Goal: Navigation & Orientation: Find specific page/section

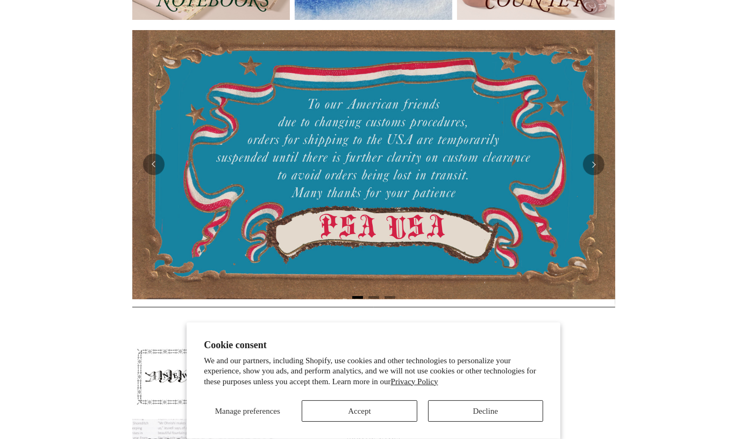
scroll to position [184, 0]
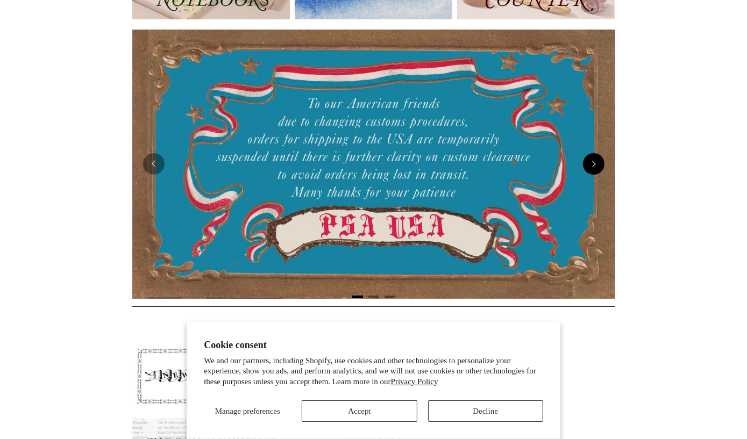
click at [596, 155] on button "Next" at bounding box center [594, 164] width 22 height 22
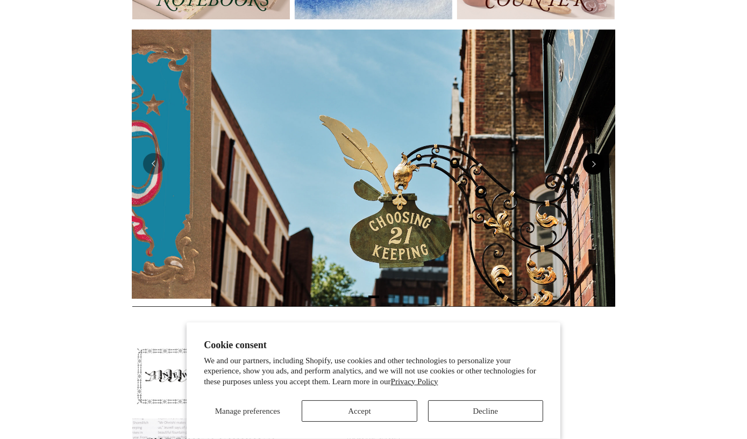
scroll to position [0, 483]
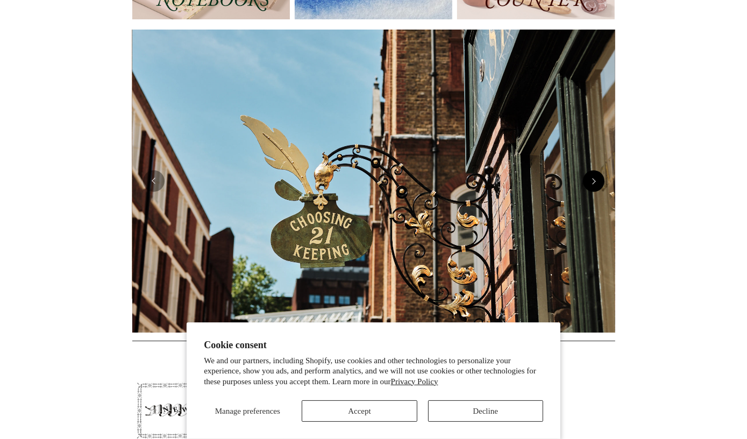
click at [596, 155] on img at bounding box center [373, 181] width 483 height 303
click at [595, 179] on button "Next" at bounding box center [594, 182] width 22 height 22
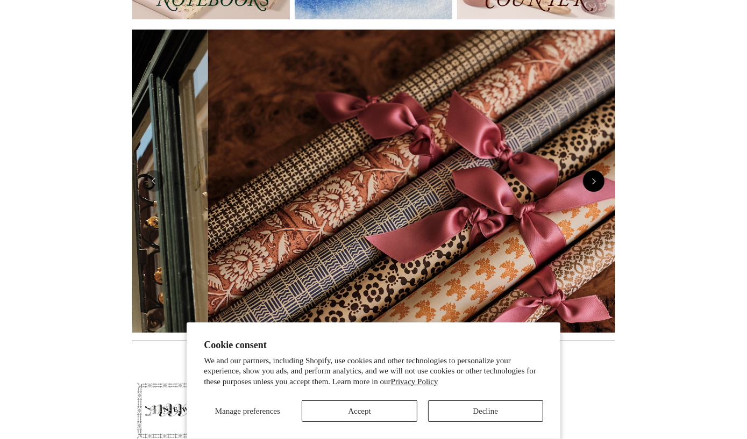
scroll to position [0, 966]
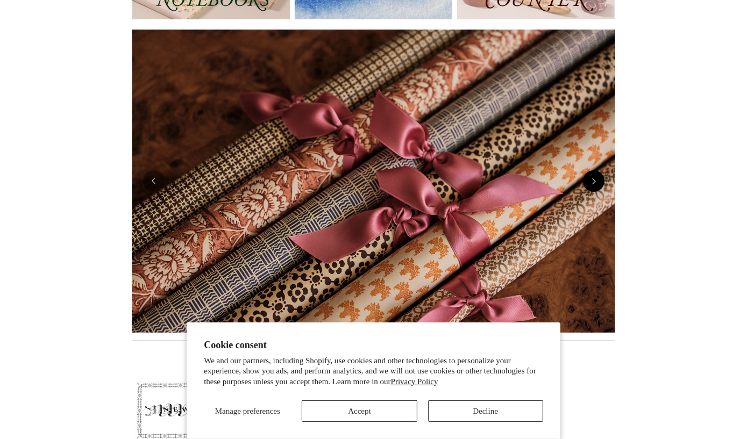
click at [595, 179] on button "Next" at bounding box center [594, 182] width 22 height 22
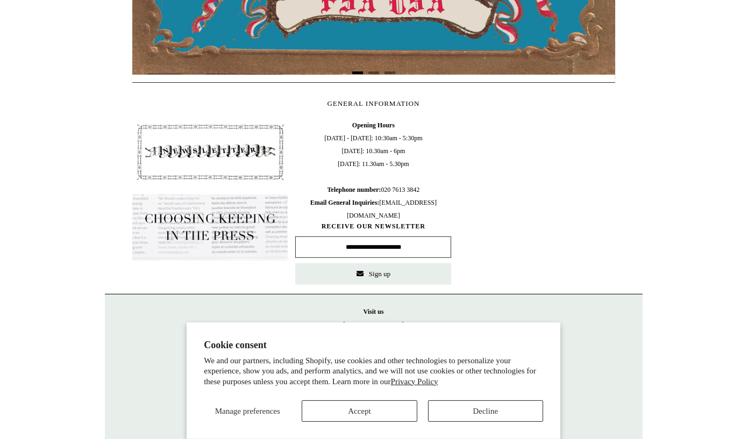
scroll to position [414, 0]
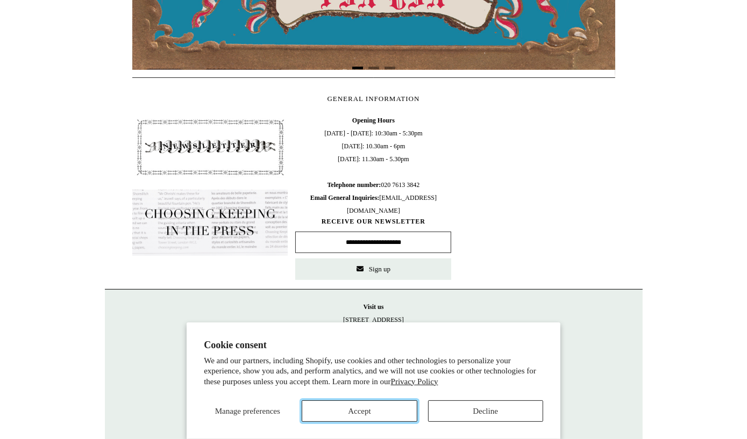
click at [387, 411] on button "Accept" at bounding box center [359, 412] width 115 height 22
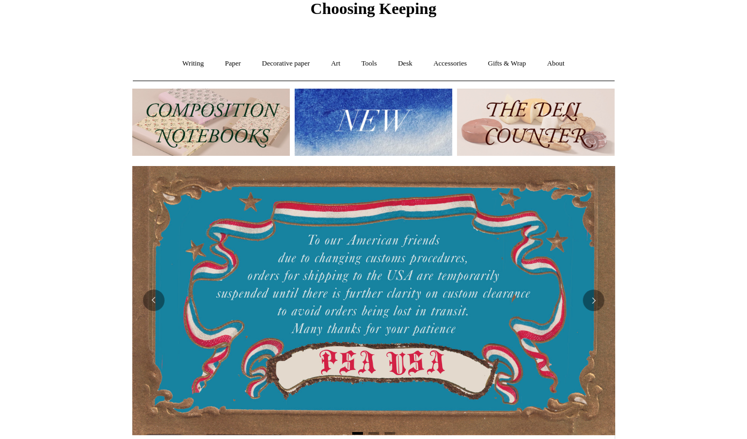
scroll to position [0, 0]
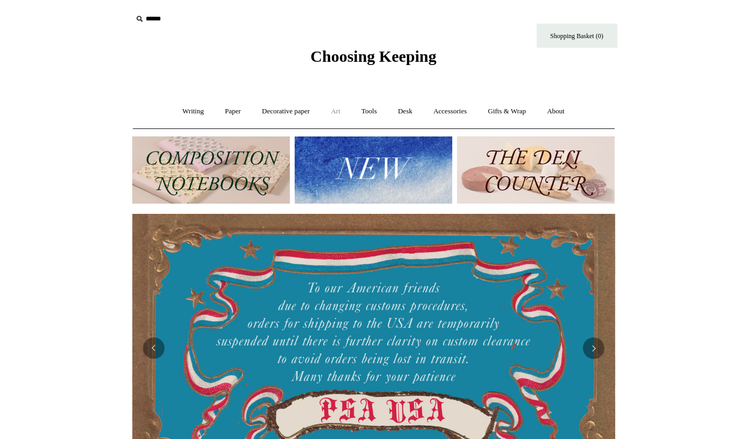
click at [337, 111] on link "Art +" at bounding box center [336, 111] width 29 height 29
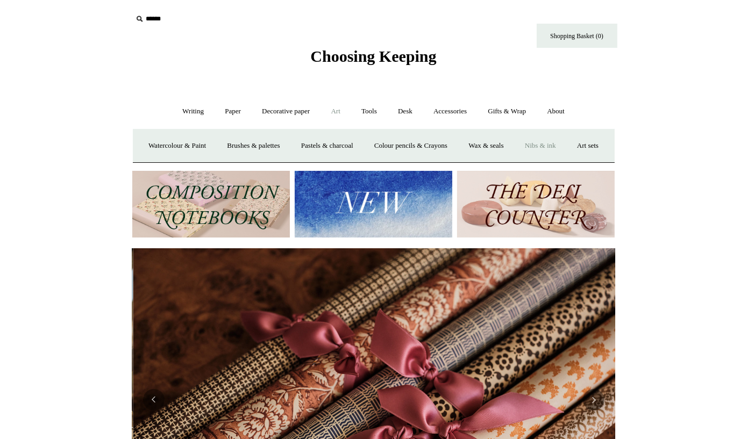
scroll to position [0, 966]
click at [565, 147] on link "Nibs & ink" at bounding box center [540, 146] width 51 height 29
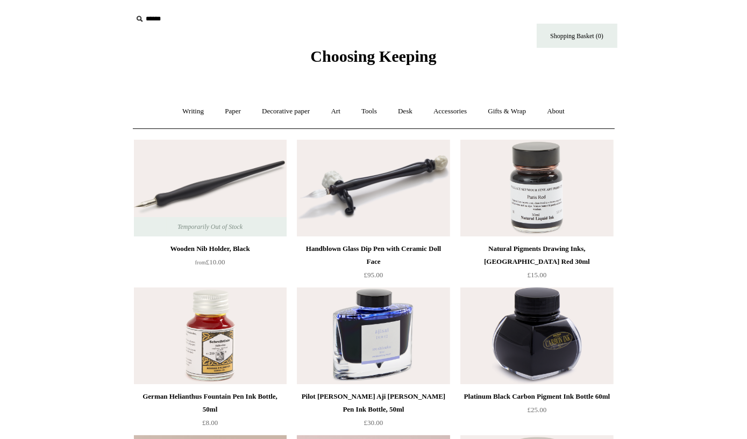
scroll to position [4, 0]
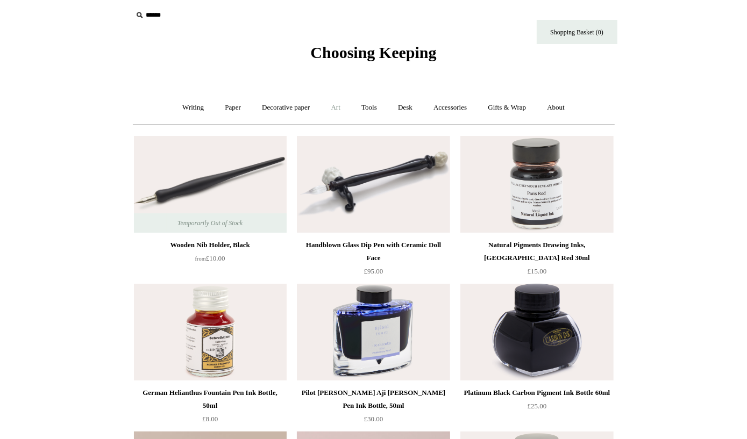
click at [333, 109] on link "Art +" at bounding box center [336, 108] width 29 height 29
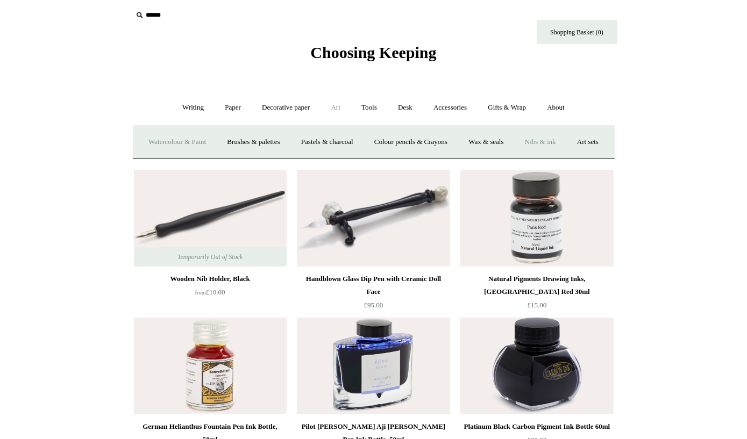
click at [208, 148] on link "Watercolour & Paint" at bounding box center [177, 142] width 77 height 29
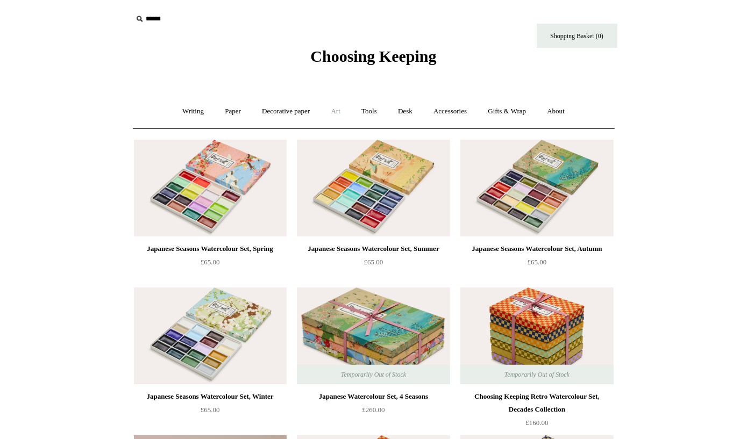
click at [346, 115] on link "Art +" at bounding box center [336, 111] width 29 height 29
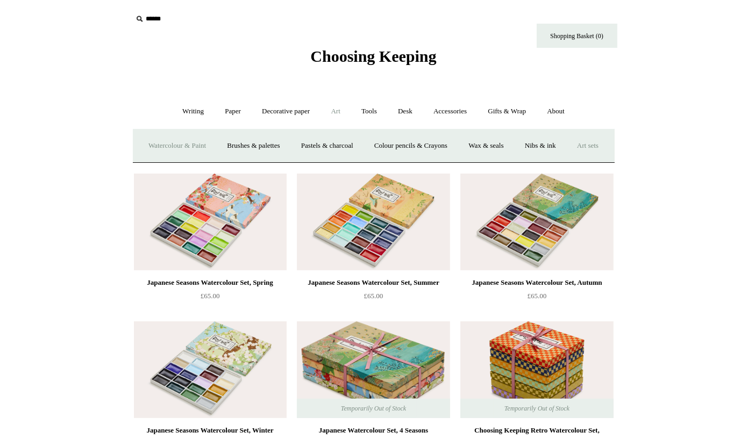
click at [567, 160] on link "Art sets" at bounding box center [587, 146] width 41 height 29
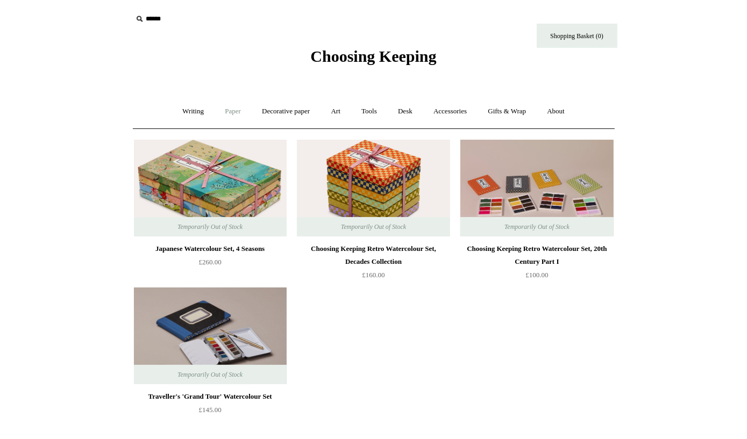
click at [234, 109] on link "Paper +" at bounding box center [232, 111] width 35 height 29
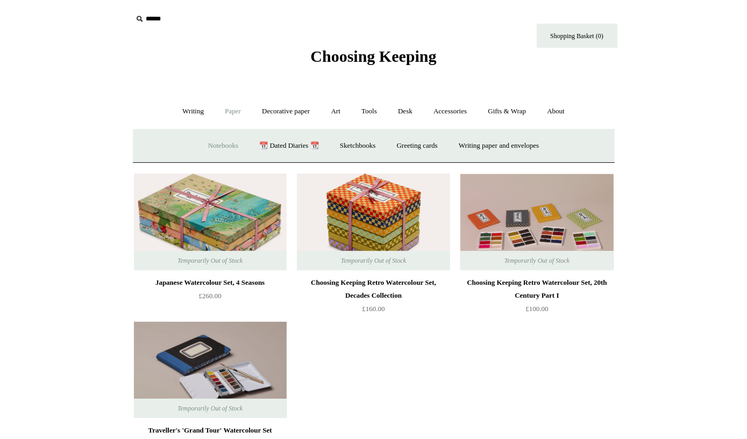
click at [220, 147] on link "Notebooks +" at bounding box center [222, 146] width 49 height 29
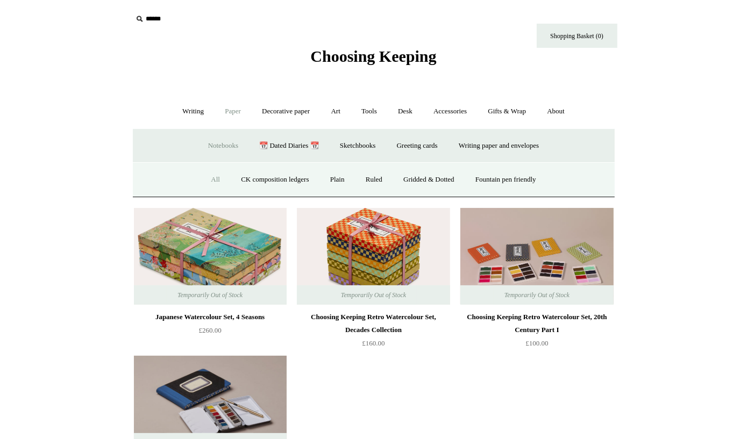
click at [205, 176] on link "All" at bounding box center [215, 180] width 29 height 29
